Goal: Obtain resource: Download file/media

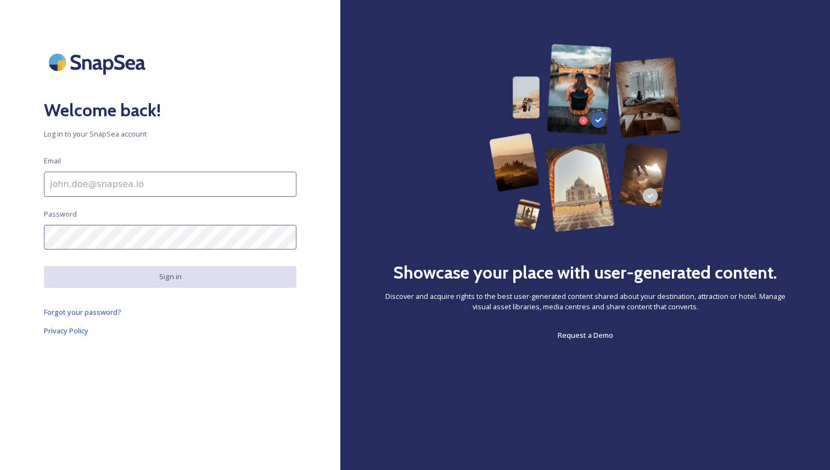
scroll to position [349, 0]
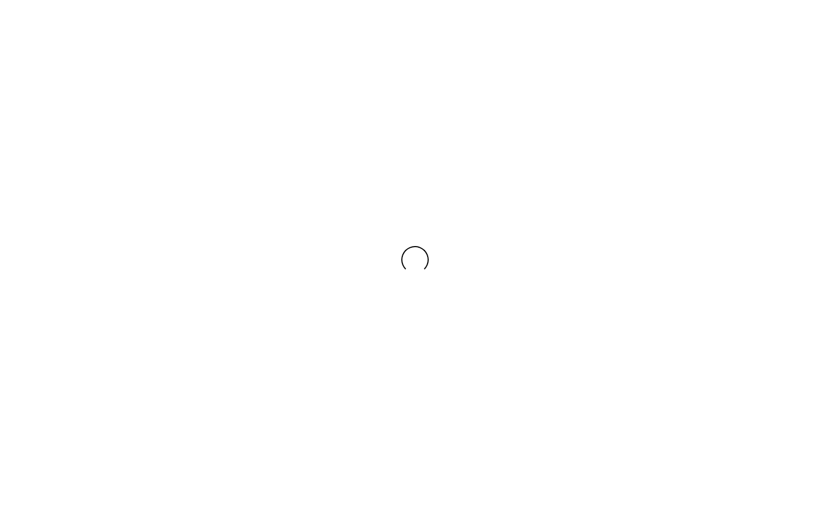
scroll to position [349, 0]
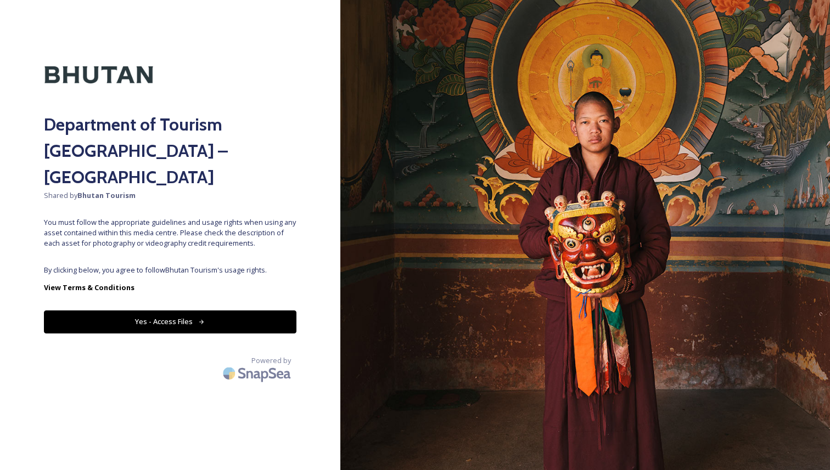
click at [229, 311] on button "Yes - Access Files" at bounding box center [170, 322] width 253 height 23
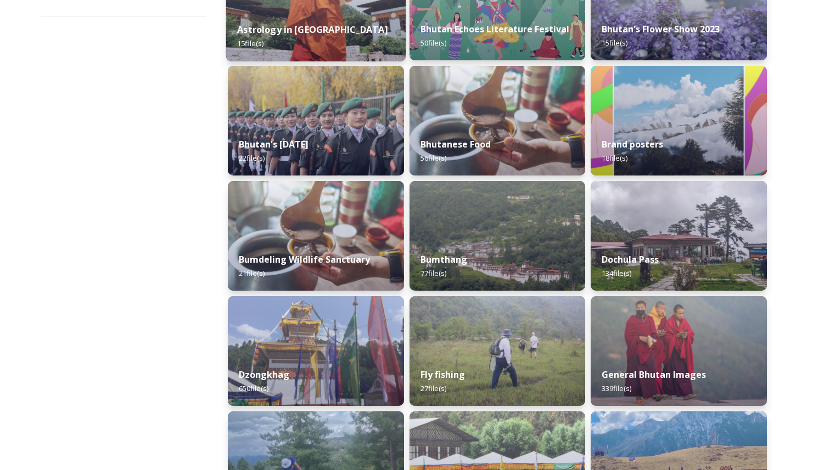
scroll to position [233, 0]
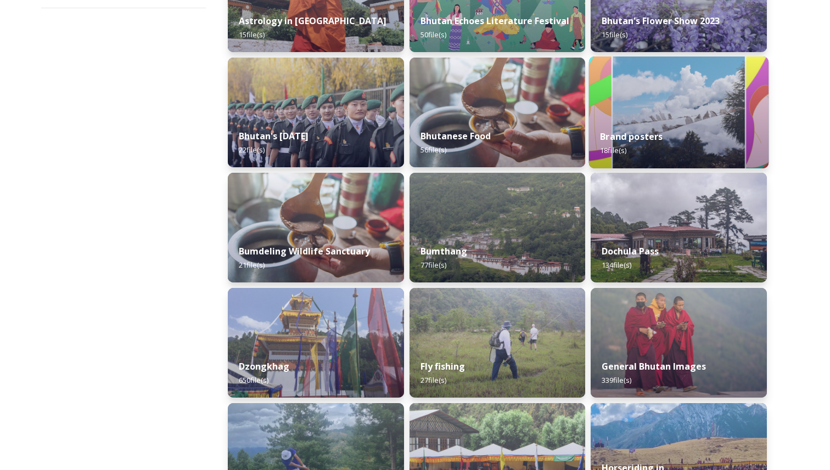
click at [618, 146] on span "18 file(s)" at bounding box center [614, 150] width 26 height 10
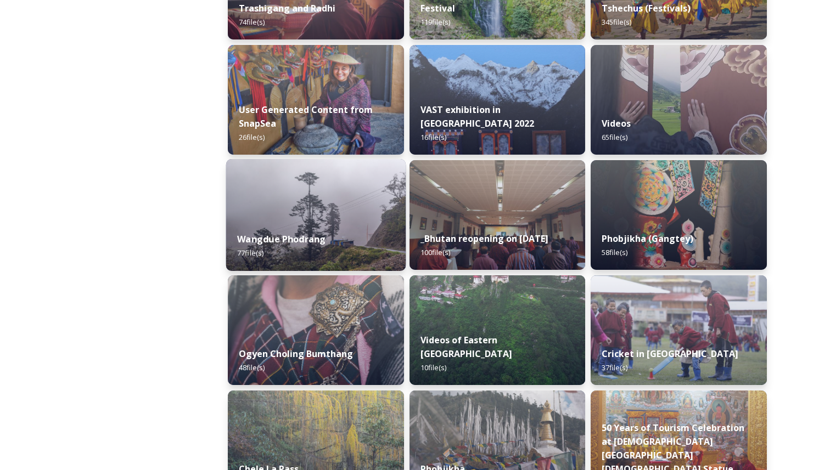
scroll to position [1513, 0]
click at [256, 248] on div "Wangdue Phodrang 77 file(s)" at bounding box center [315, 247] width 179 height 50
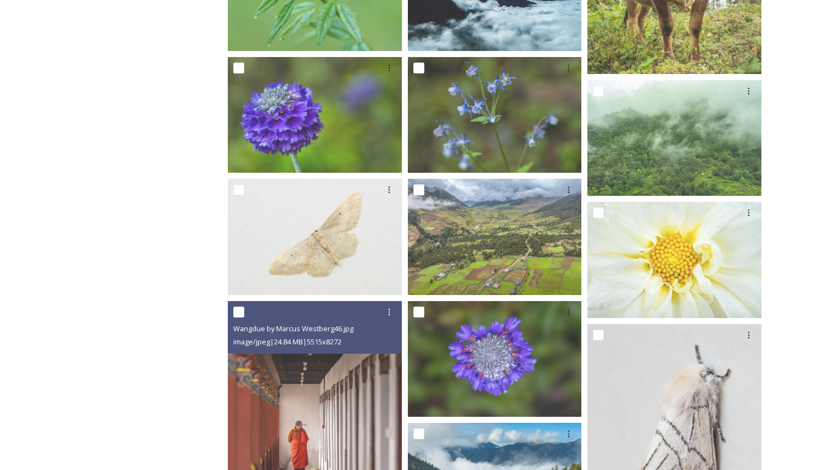
scroll to position [1221, 0]
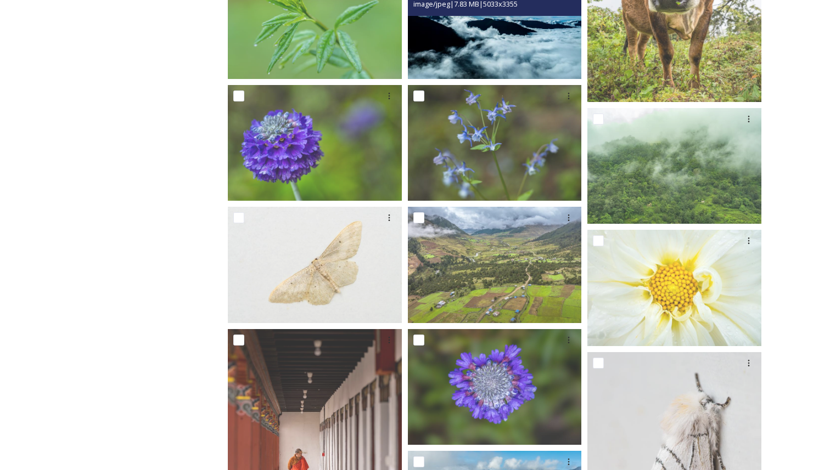
click at [464, 53] on img at bounding box center [495, 21] width 174 height 116
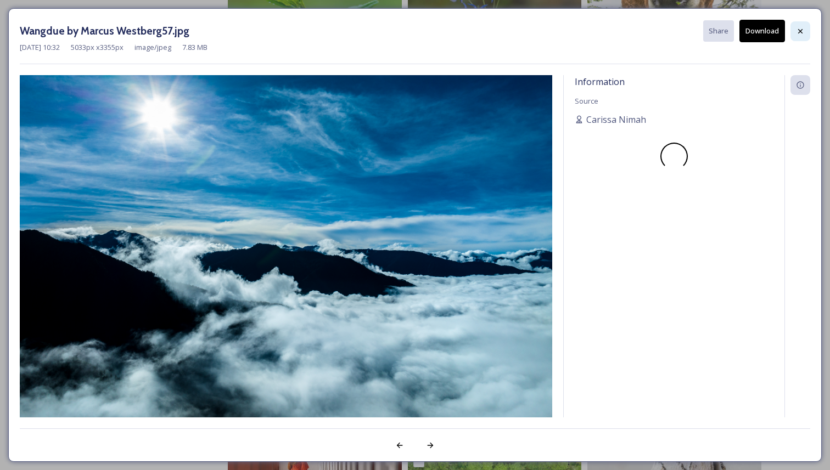
click at [801, 25] on div at bounding box center [800, 31] width 20 height 20
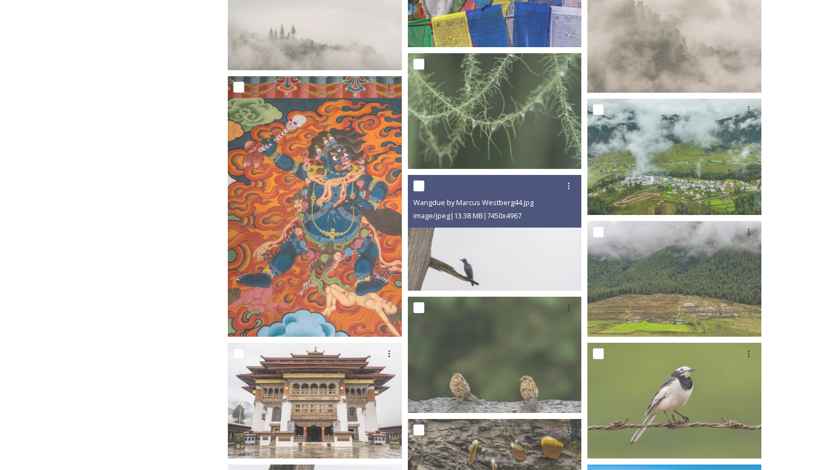
scroll to position [2236, 0]
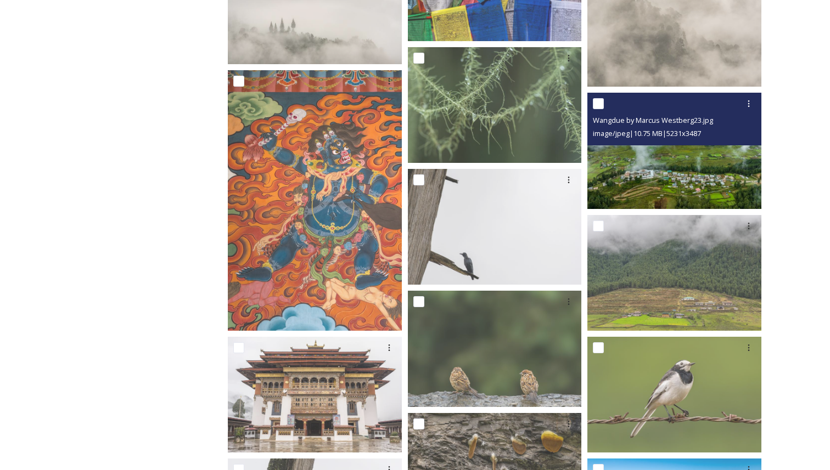
click at [685, 152] on img at bounding box center [674, 151] width 174 height 116
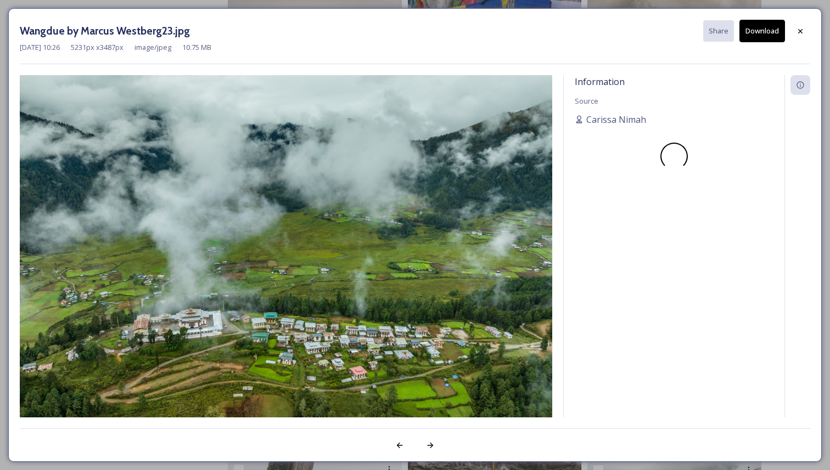
click at [771, 32] on button "Download" at bounding box center [762, 31] width 46 height 23
click at [792, 29] on div at bounding box center [800, 31] width 20 height 20
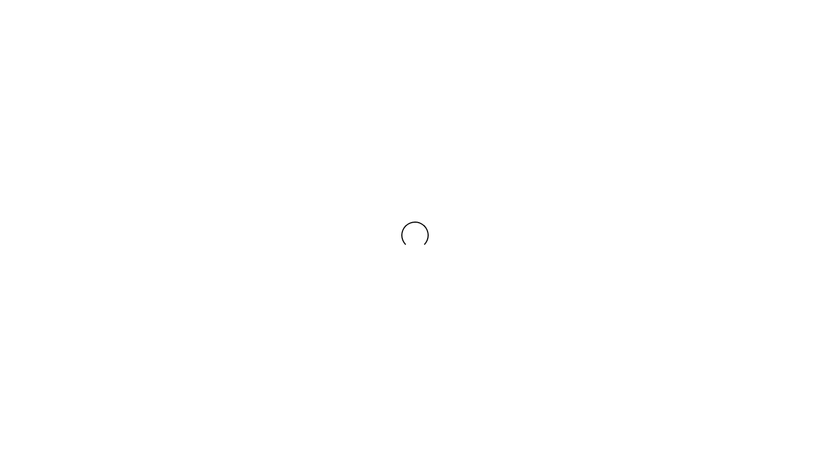
scroll to position [349, 0]
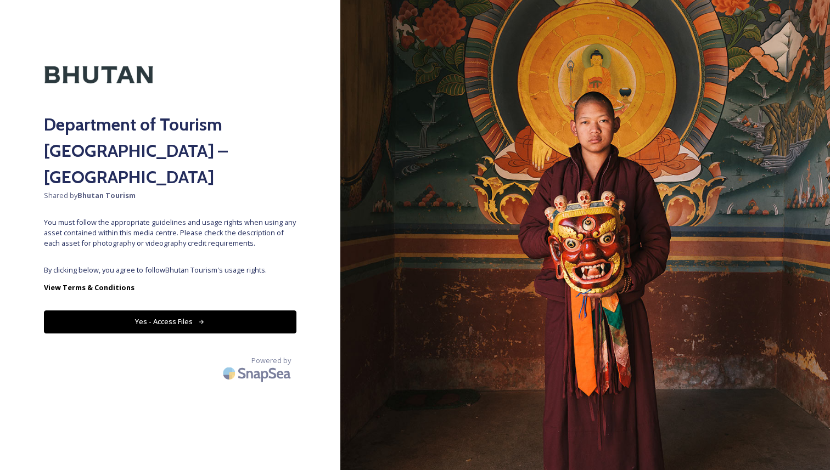
click at [261, 311] on button "Yes - Access Files" at bounding box center [170, 322] width 253 height 23
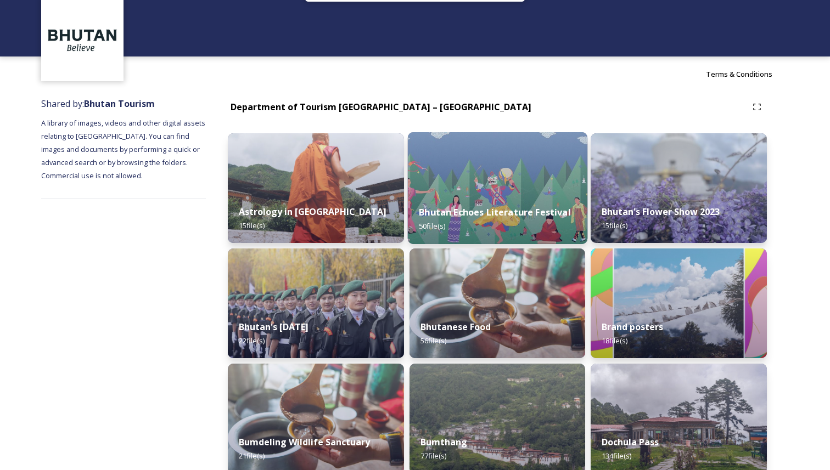
scroll to position [0, 0]
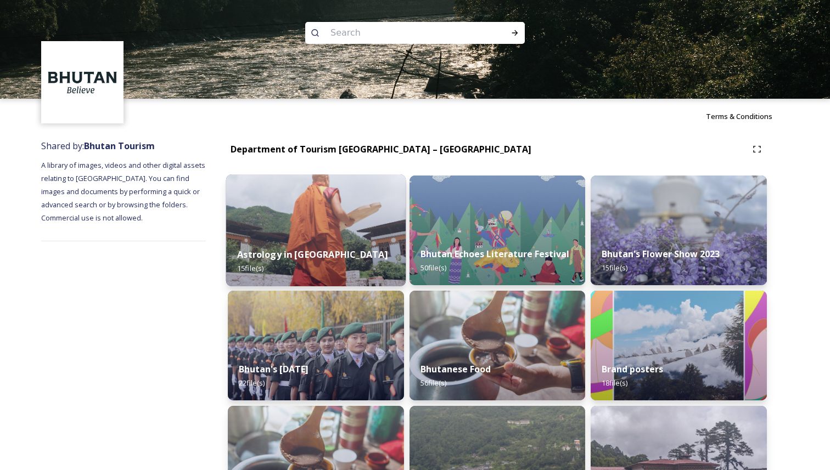
click at [332, 257] on div "Astrology in Bhutan 15 file(s)" at bounding box center [315, 262] width 179 height 50
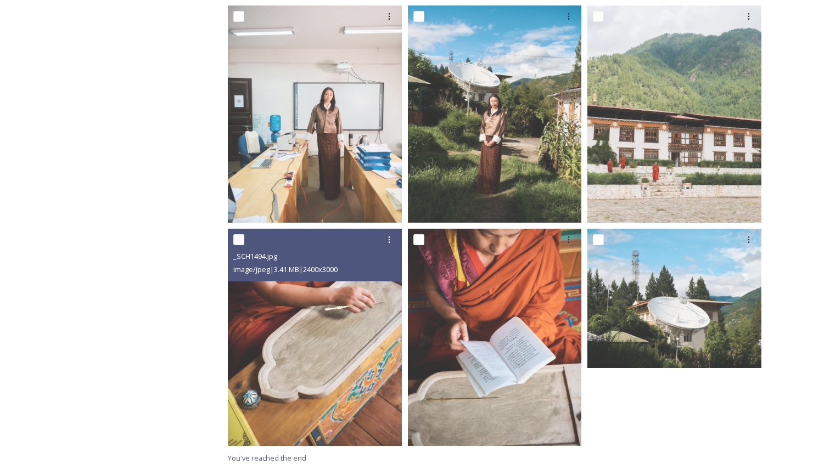
scroll to position [850, 0]
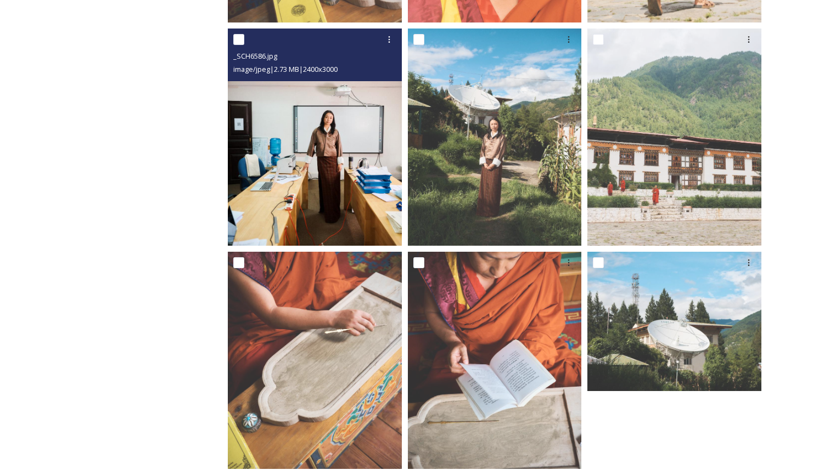
click at [332, 173] on img at bounding box center [315, 137] width 174 height 217
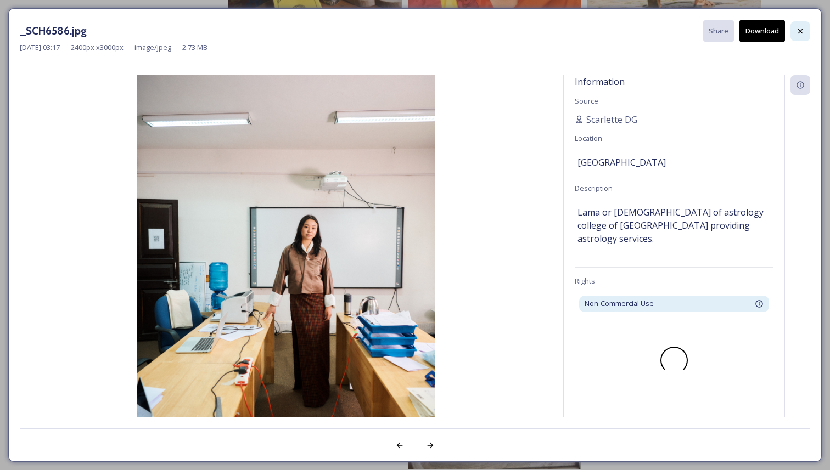
click at [804, 34] on icon at bounding box center [800, 31] width 9 height 9
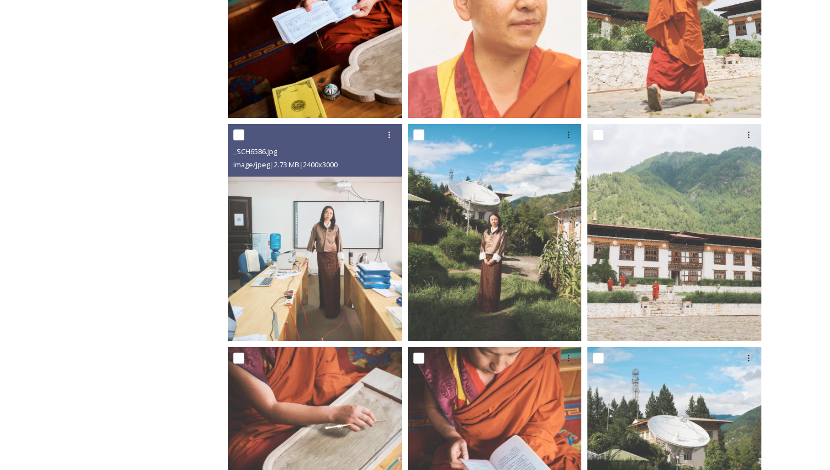
scroll to position [769, 0]
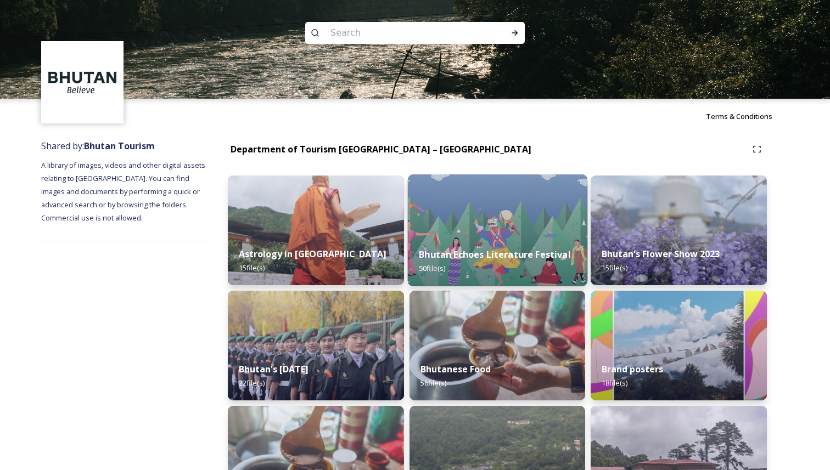
click at [438, 246] on div "Bhutan Echoes Literature Festival 50 file(s)" at bounding box center [496, 262] width 179 height 50
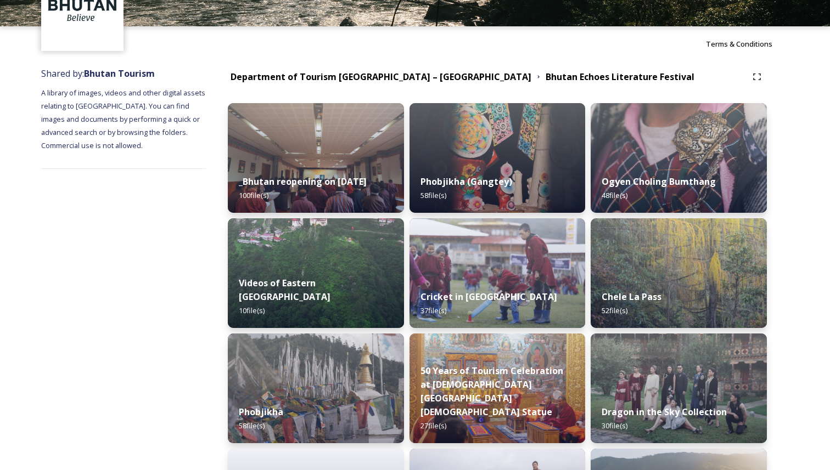
scroll to position [78, 0]
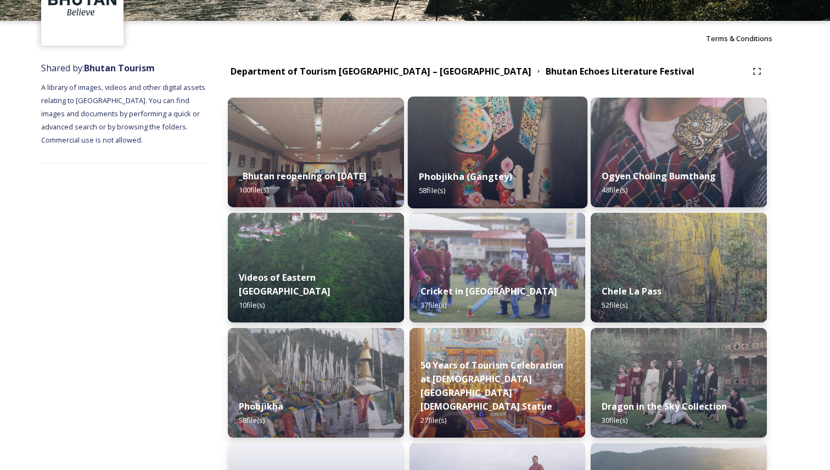
click at [490, 170] on div "Phobjikha (Gangtey) 58 file(s)" at bounding box center [496, 184] width 179 height 50
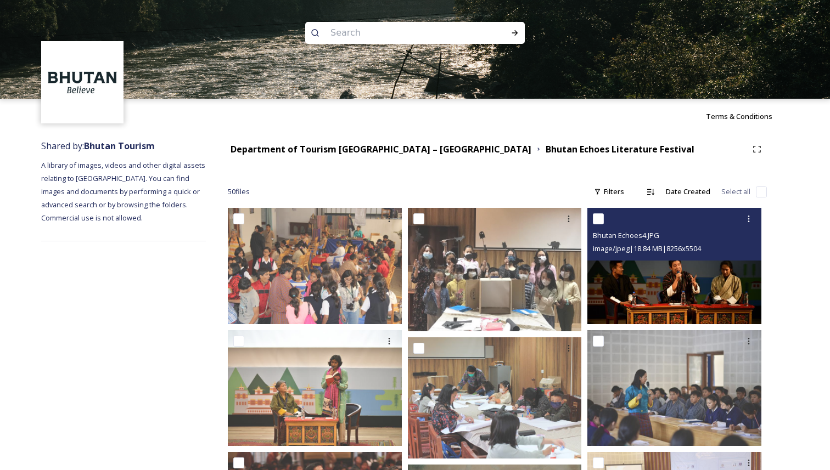
click at [692, 255] on div "Bhutan Echoes4.JPG image/jpeg | 18.84 MB | 8256 x 5504" at bounding box center [674, 234] width 174 height 53
click at [666, 284] on img at bounding box center [674, 266] width 174 height 116
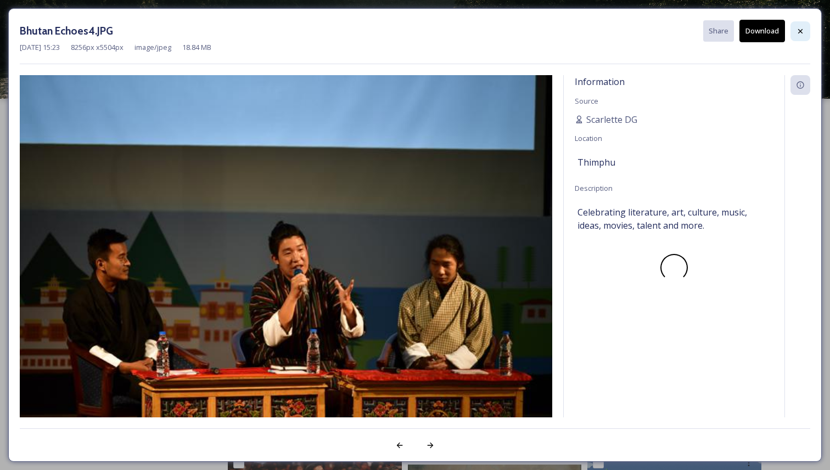
click at [798, 25] on div at bounding box center [800, 31] width 20 height 20
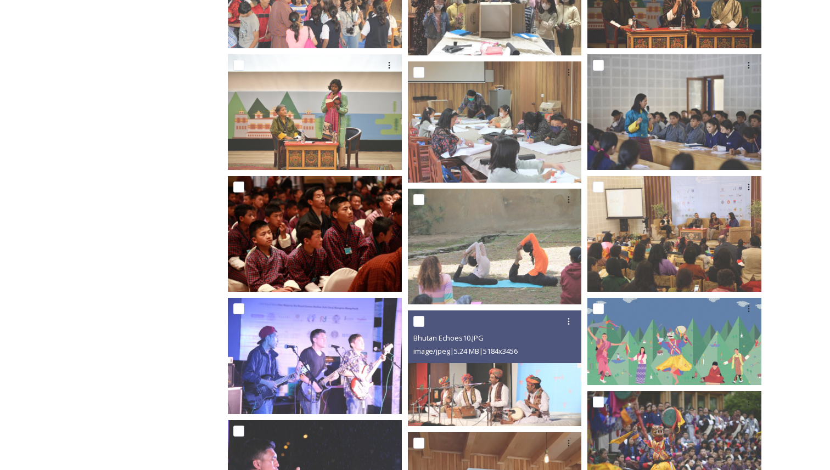
scroll to position [304, 0]
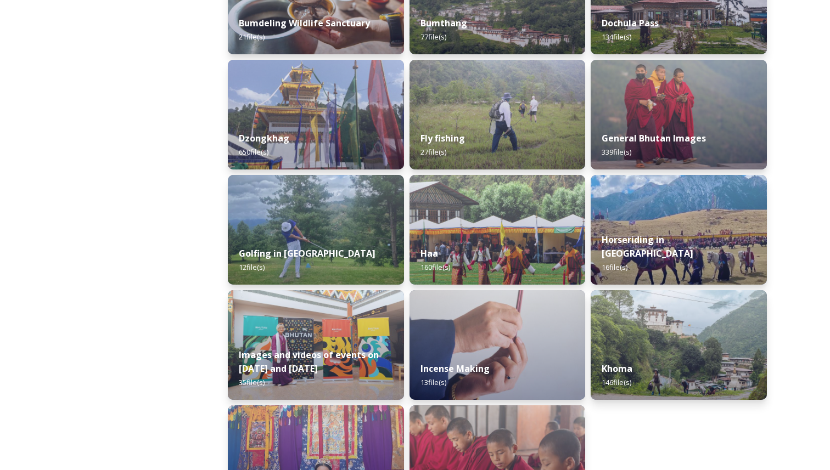
scroll to position [518, 0]
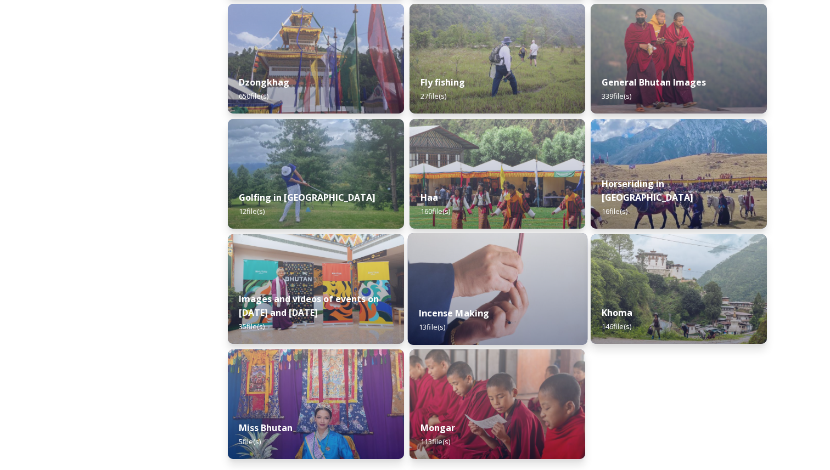
click at [517, 243] on img at bounding box center [496, 289] width 179 height 112
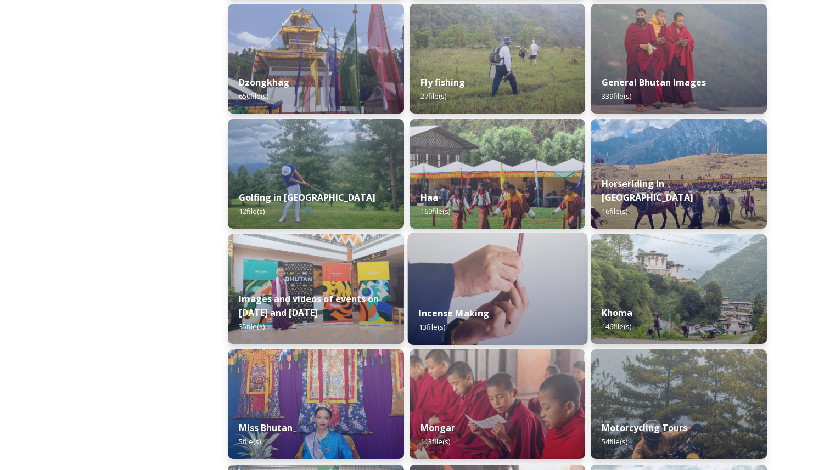
click at [517, 243] on img at bounding box center [496, 289] width 179 height 112
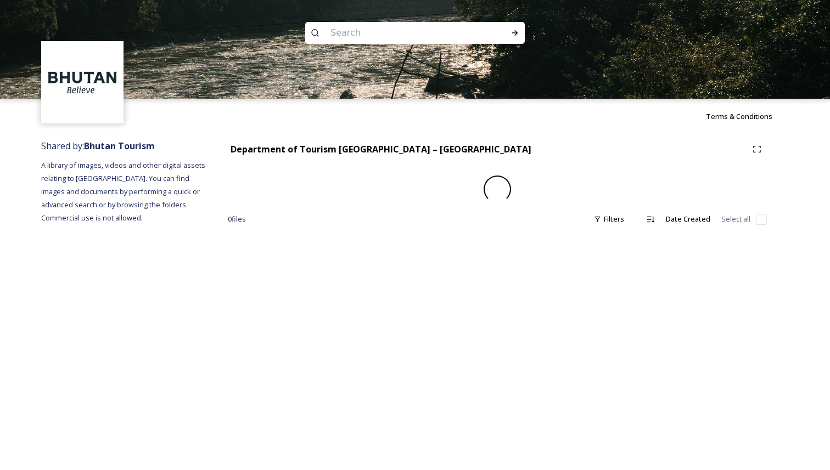
click at [493, 271] on div "Terms & Conditions Shared by: Bhutan Tourism A library of images, videos and ot…" at bounding box center [415, 235] width 830 height 470
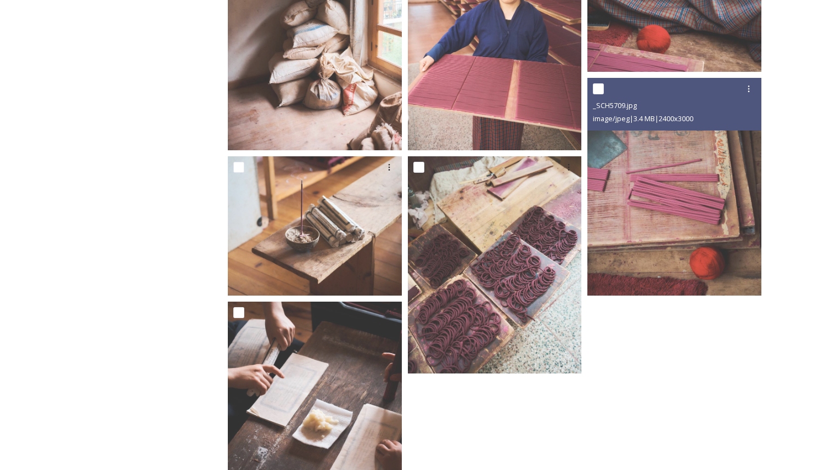
scroll to position [795, 0]
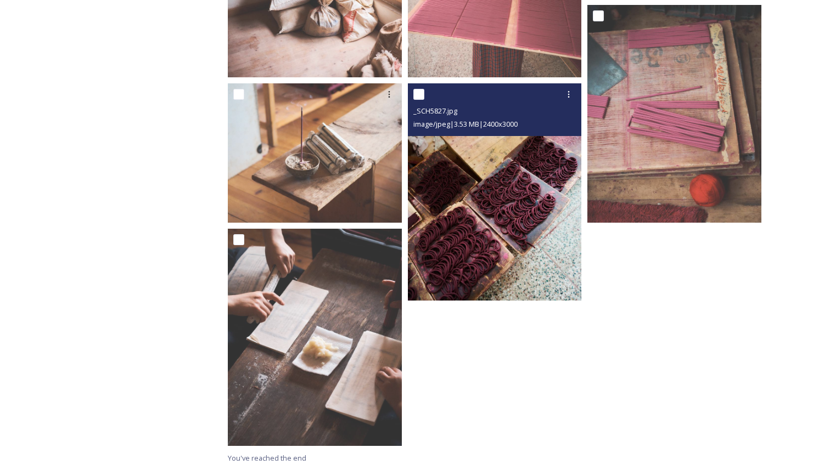
click at [554, 255] on img at bounding box center [495, 191] width 174 height 217
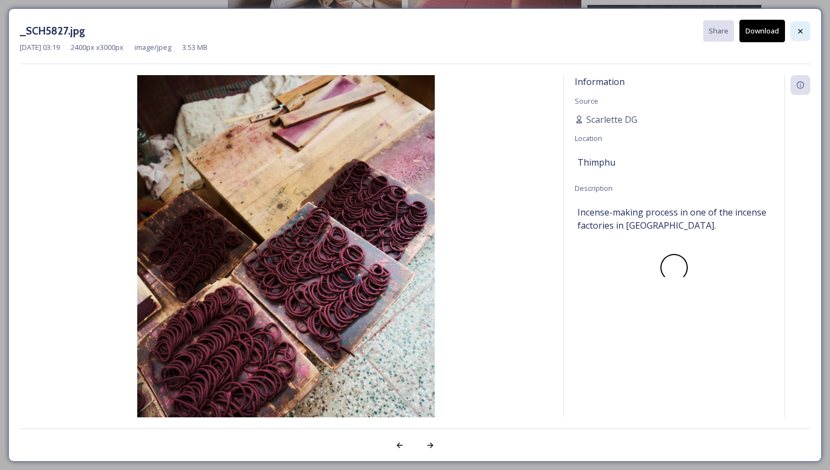
click at [805, 33] on div at bounding box center [800, 31] width 20 height 20
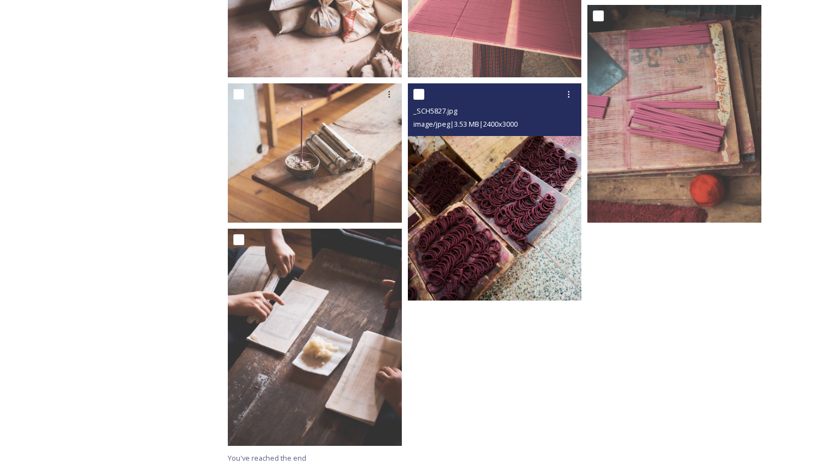
click at [428, 183] on img at bounding box center [495, 191] width 174 height 217
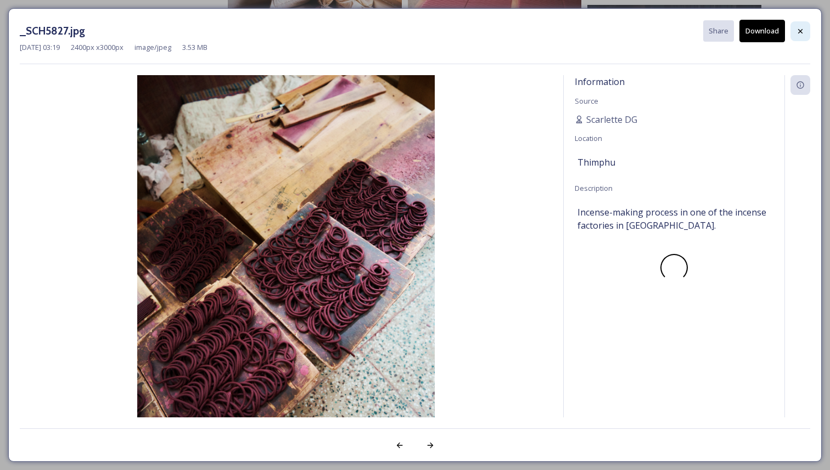
click at [796, 34] on icon at bounding box center [800, 31] width 9 height 9
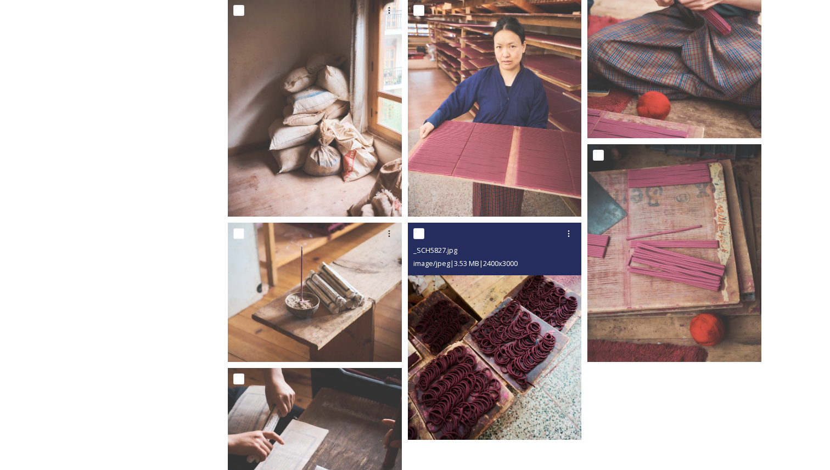
scroll to position [0, 0]
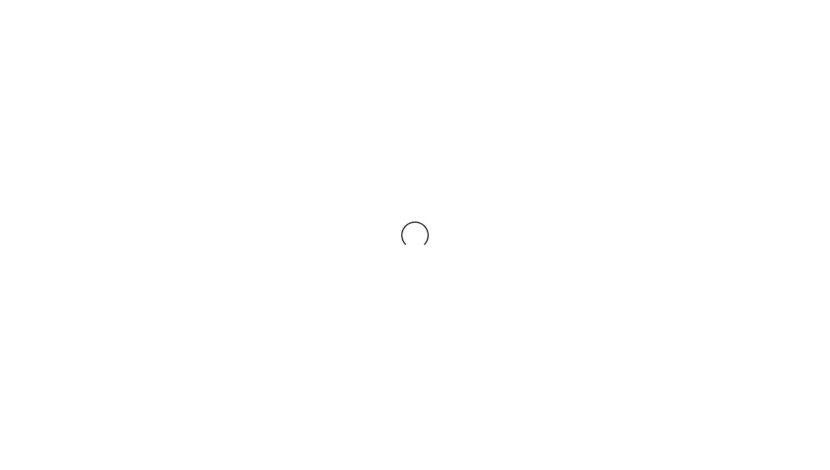
scroll to position [349, 0]
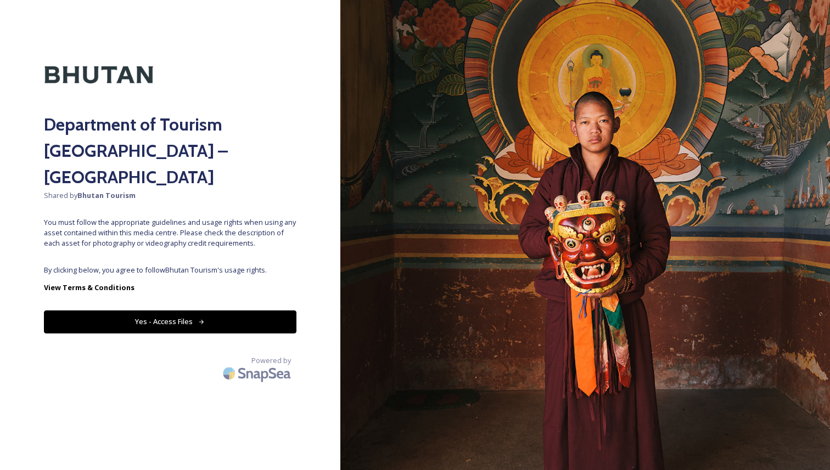
click at [244, 311] on button "Yes - Access Files" at bounding box center [170, 322] width 253 height 23
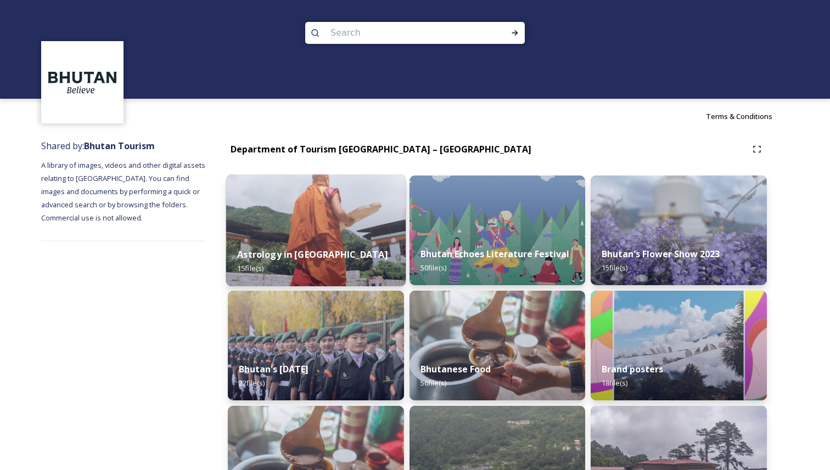
scroll to position [10, 0]
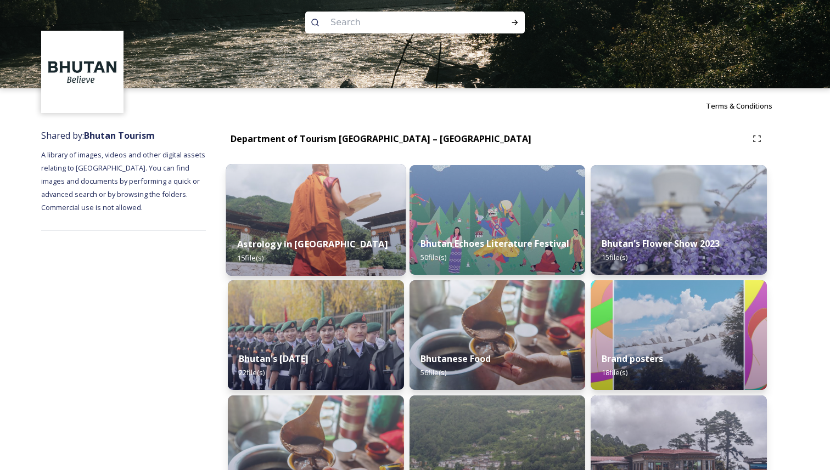
click at [326, 225] on img at bounding box center [315, 220] width 179 height 112
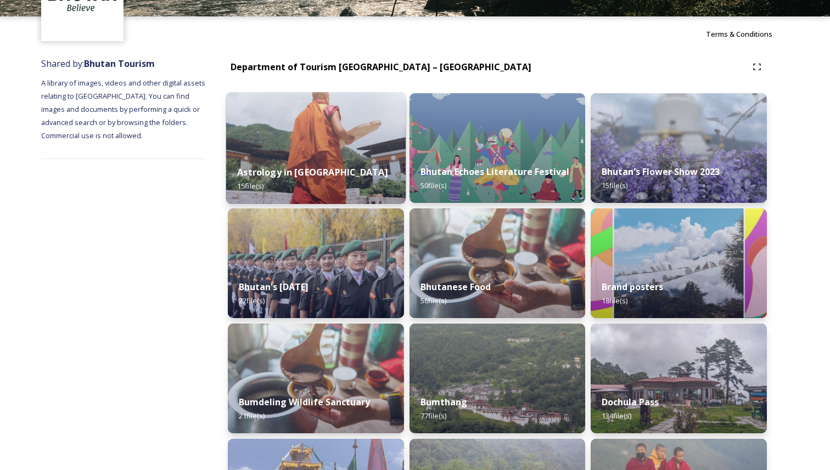
scroll to position [83, 0]
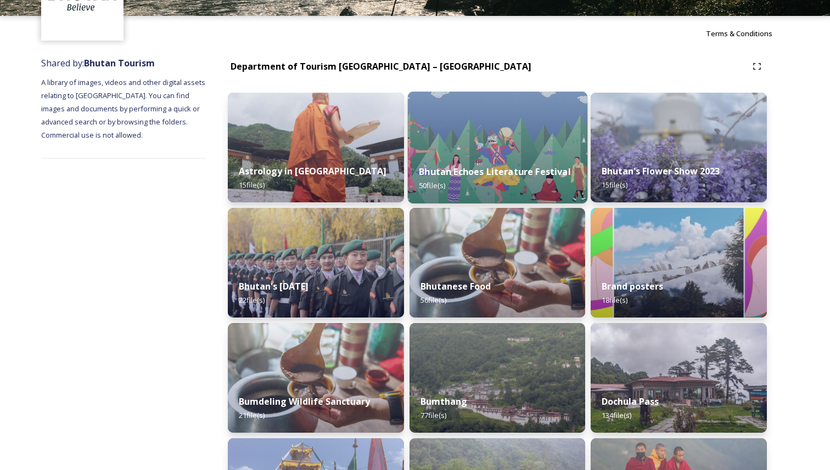
click at [481, 166] on strong "Bhutan Echoes Literature Festival" at bounding box center [495, 172] width 152 height 12
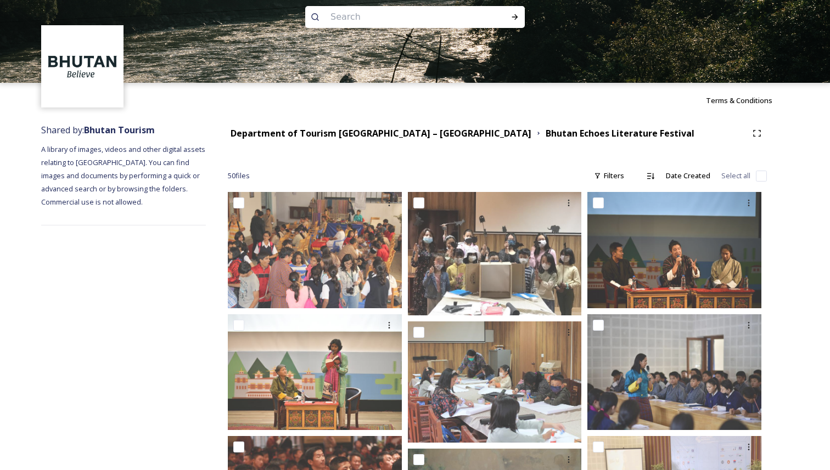
scroll to position [25, 0]
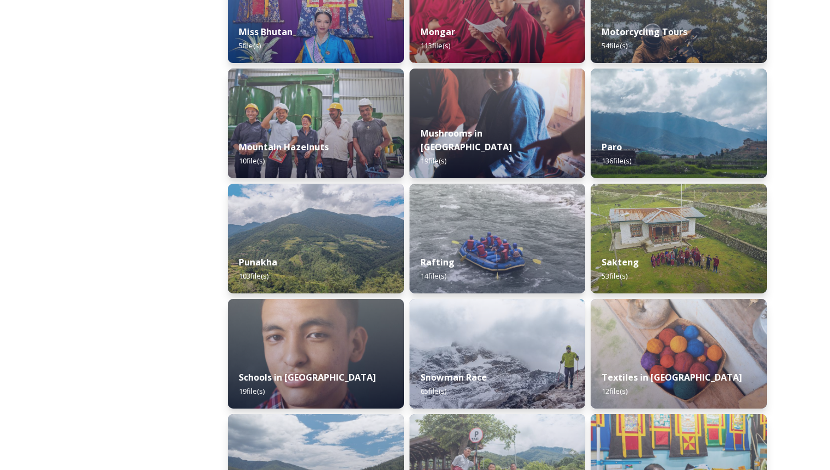
scroll to position [915, 0]
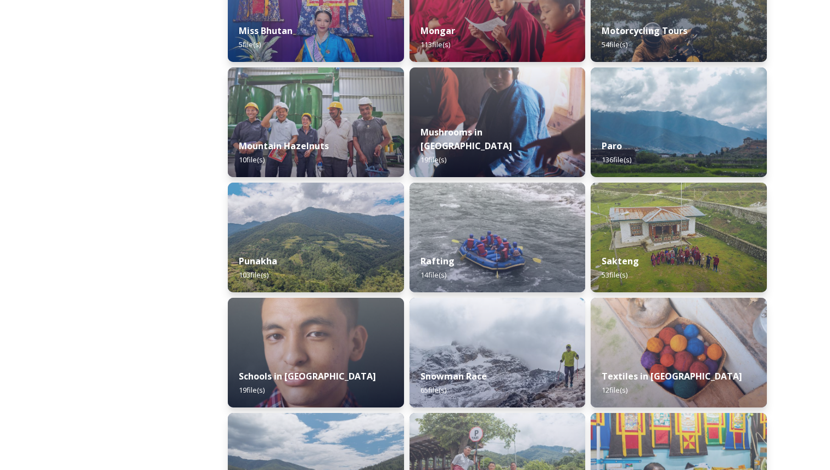
click at [322, 279] on div "Punakha 103 file(s)" at bounding box center [316, 268] width 176 height 49
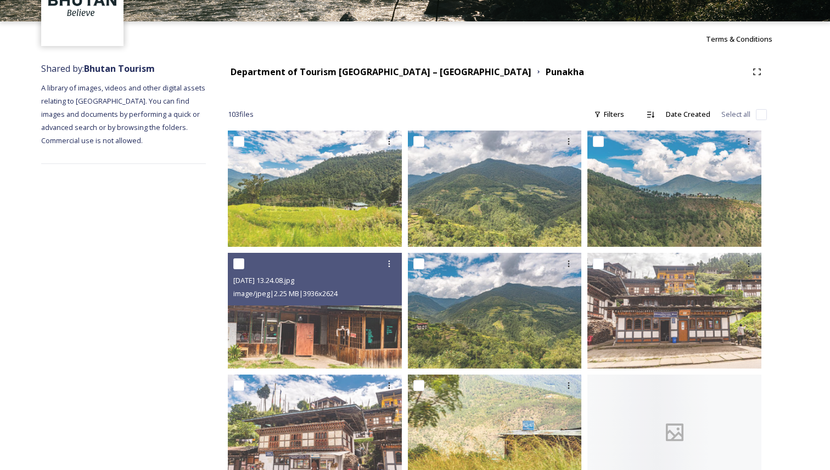
scroll to position [89, 0]
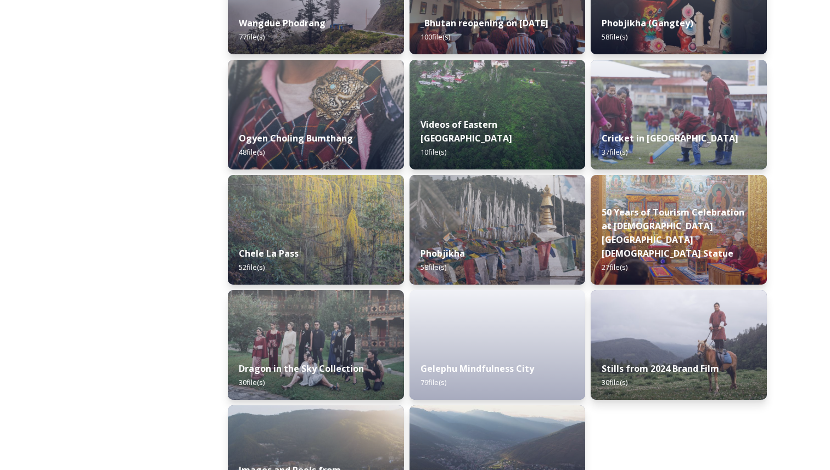
scroll to position [1738, 0]
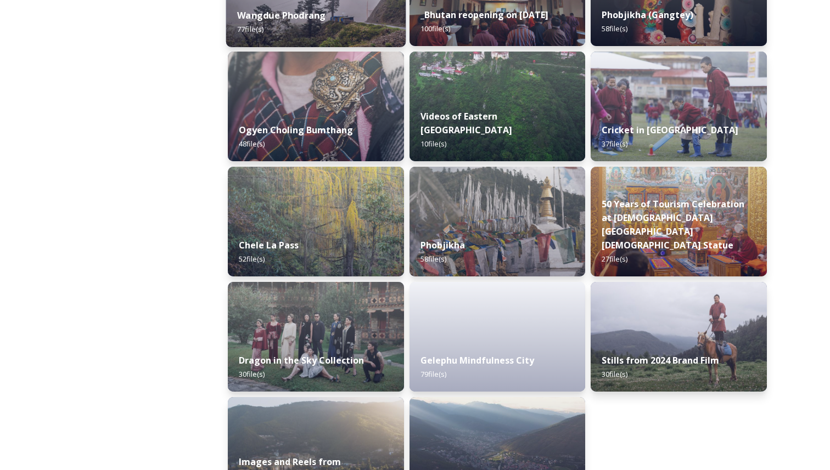
click at [392, 31] on div "Wangdue Phodrang 77 file(s)" at bounding box center [315, 22] width 179 height 50
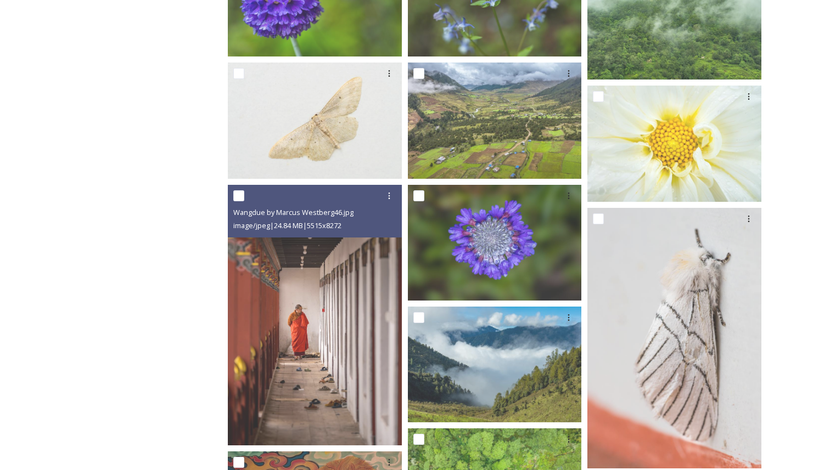
scroll to position [1367, 0]
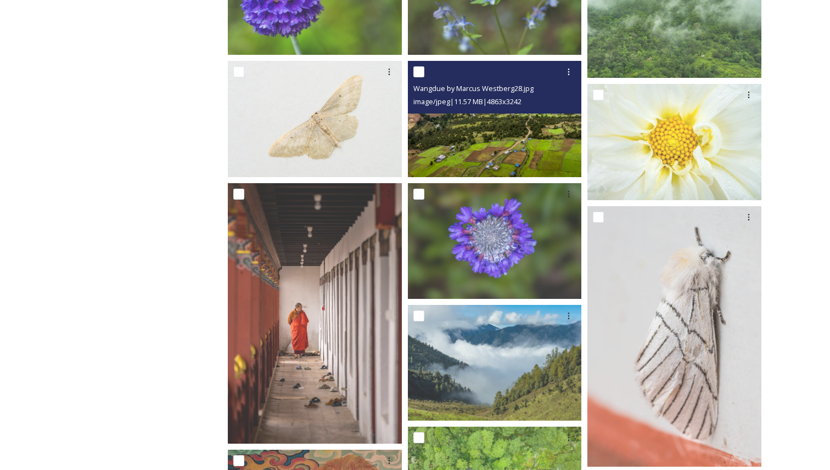
click at [501, 155] on img at bounding box center [495, 119] width 174 height 116
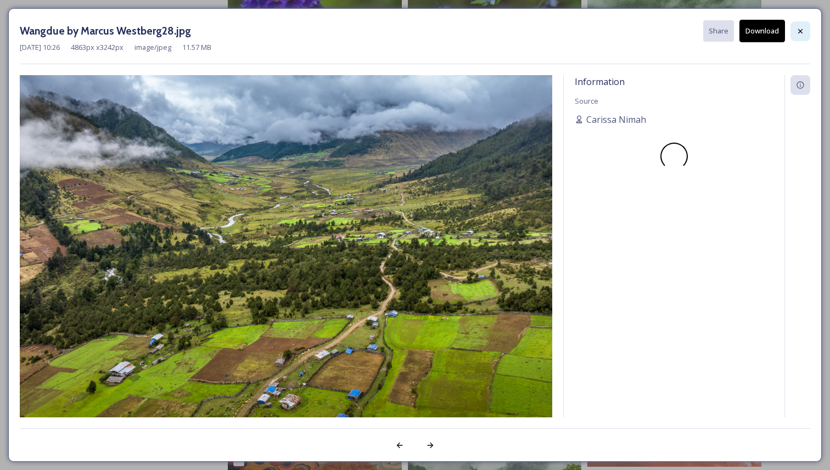
click at [800, 27] on icon at bounding box center [800, 31] width 9 height 9
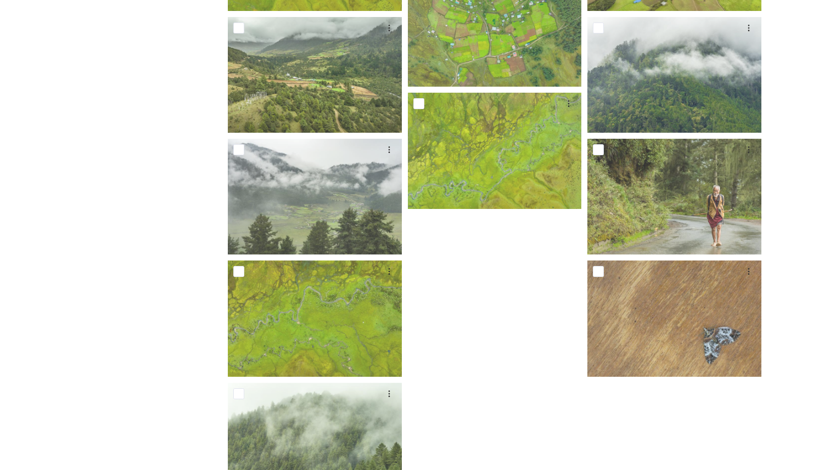
scroll to position [3219, 0]
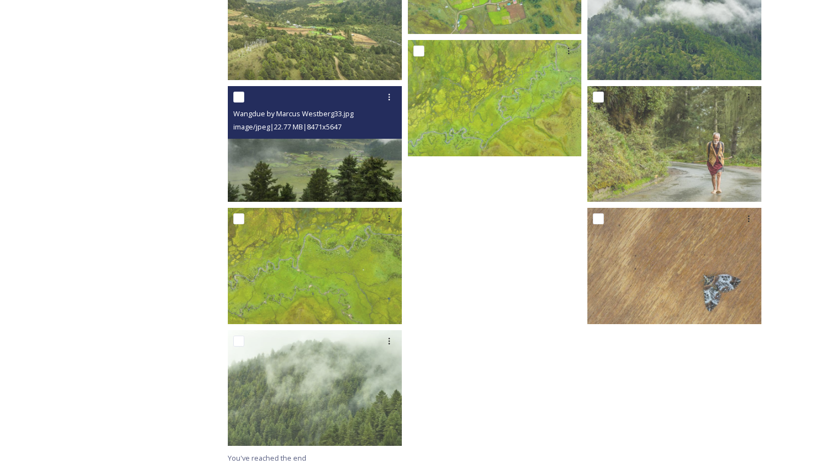
click at [348, 182] on img at bounding box center [315, 144] width 174 height 116
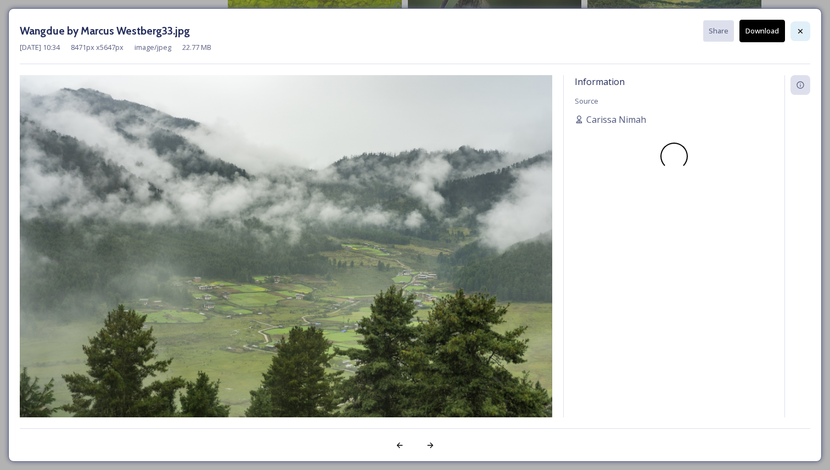
click at [798, 23] on div at bounding box center [800, 31] width 20 height 20
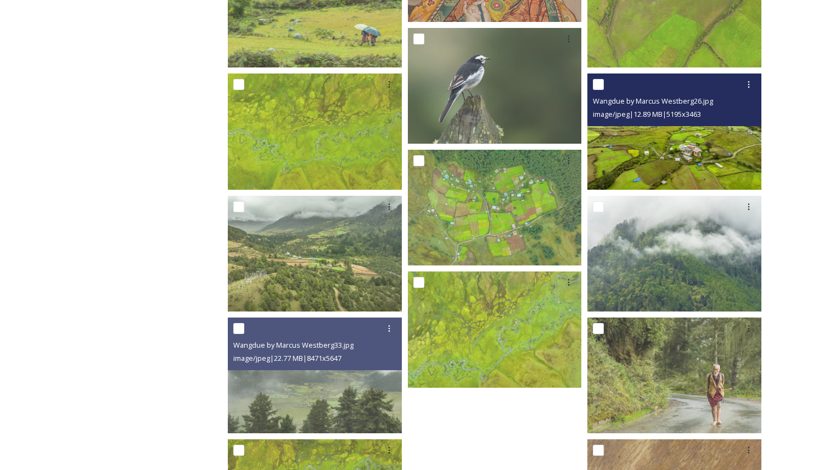
scroll to position [2975, 0]
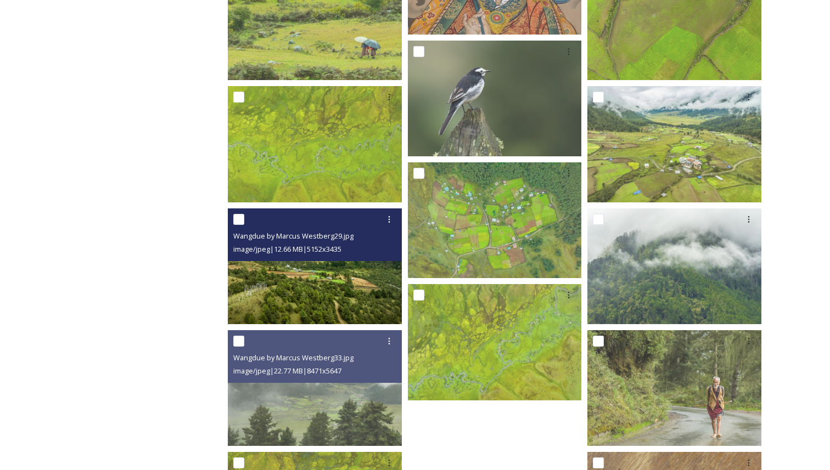
click at [344, 295] on img at bounding box center [315, 267] width 174 height 116
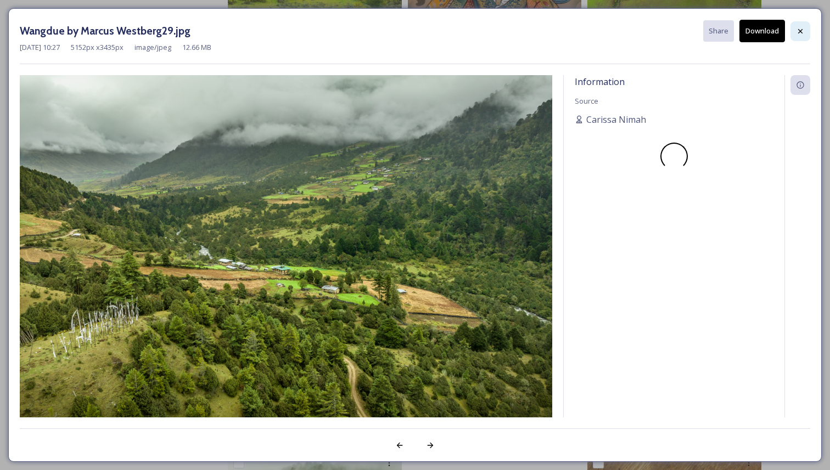
click at [796, 32] on icon at bounding box center [800, 31] width 9 height 9
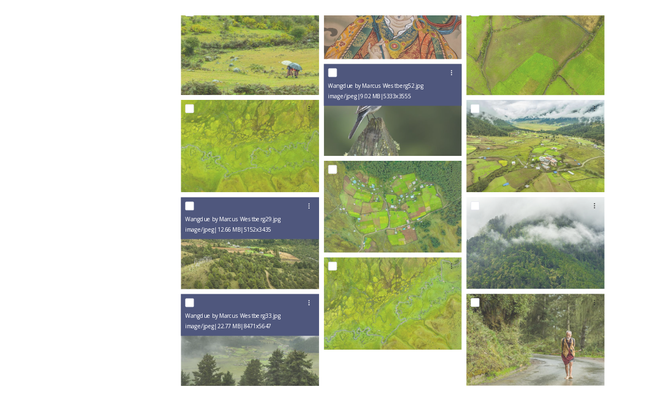
scroll to position [2944, 0]
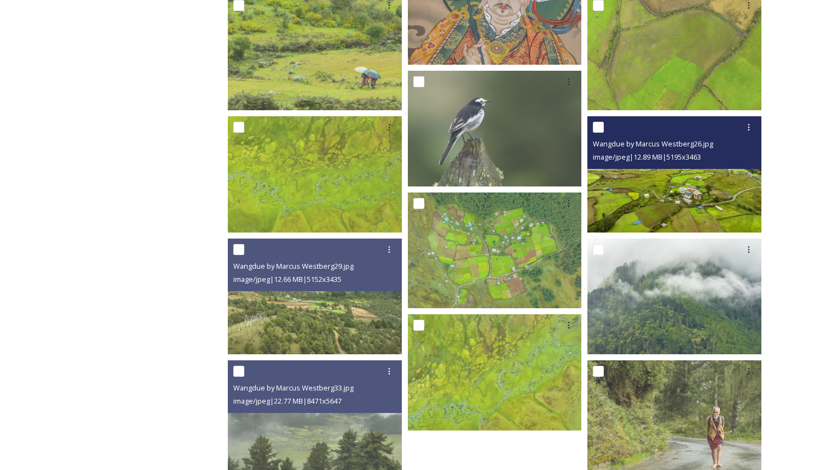
click at [621, 175] on img at bounding box center [674, 174] width 174 height 116
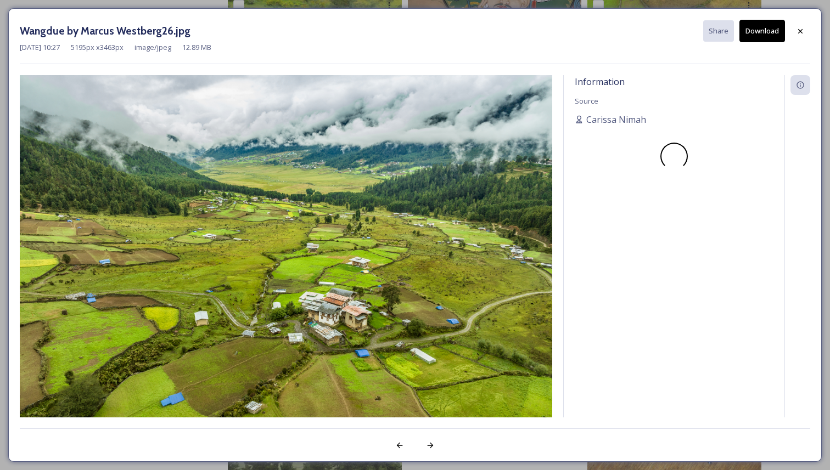
click at [758, 25] on button "Download" at bounding box center [762, 31] width 46 height 23
click at [801, 36] on div at bounding box center [800, 31] width 20 height 20
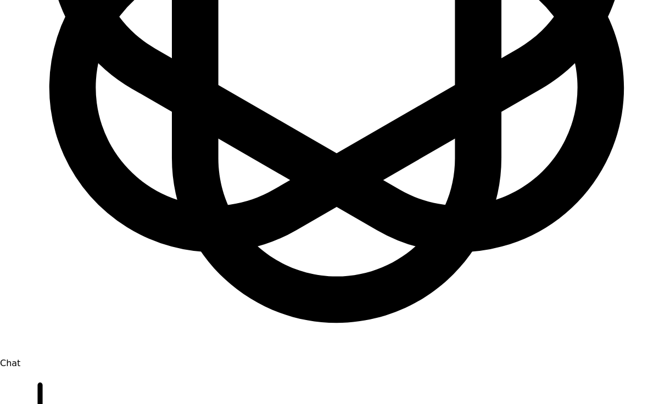
scroll to position [349, 0]
